Goal: Task Accomplishment & Management: Complete application form

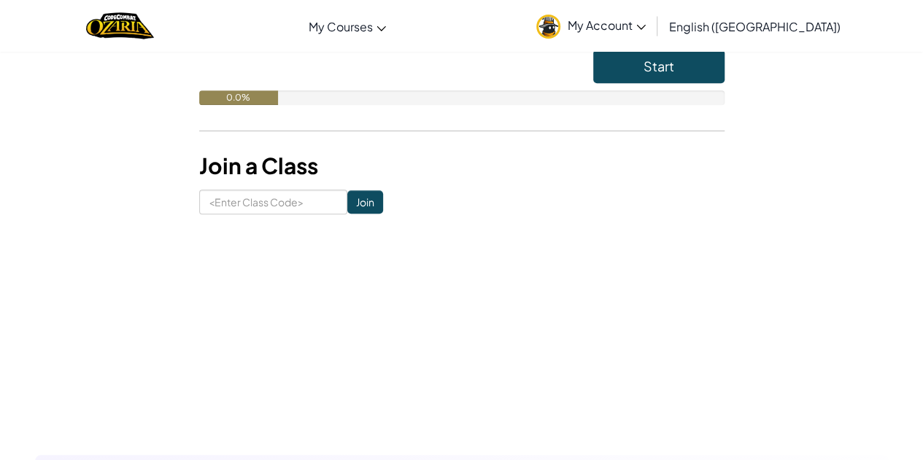
scroll to position [378, 0]
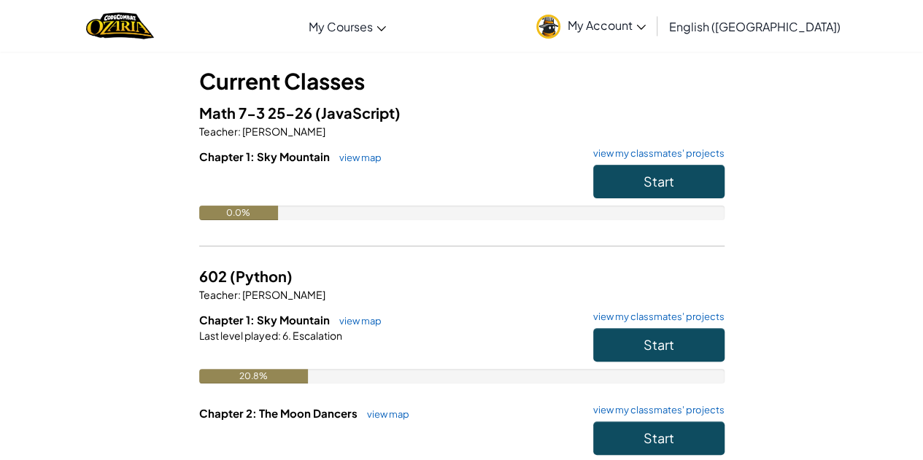
scroll to position [225, 0]
